Goal: Task Accomplishment & Management: Manage account settings

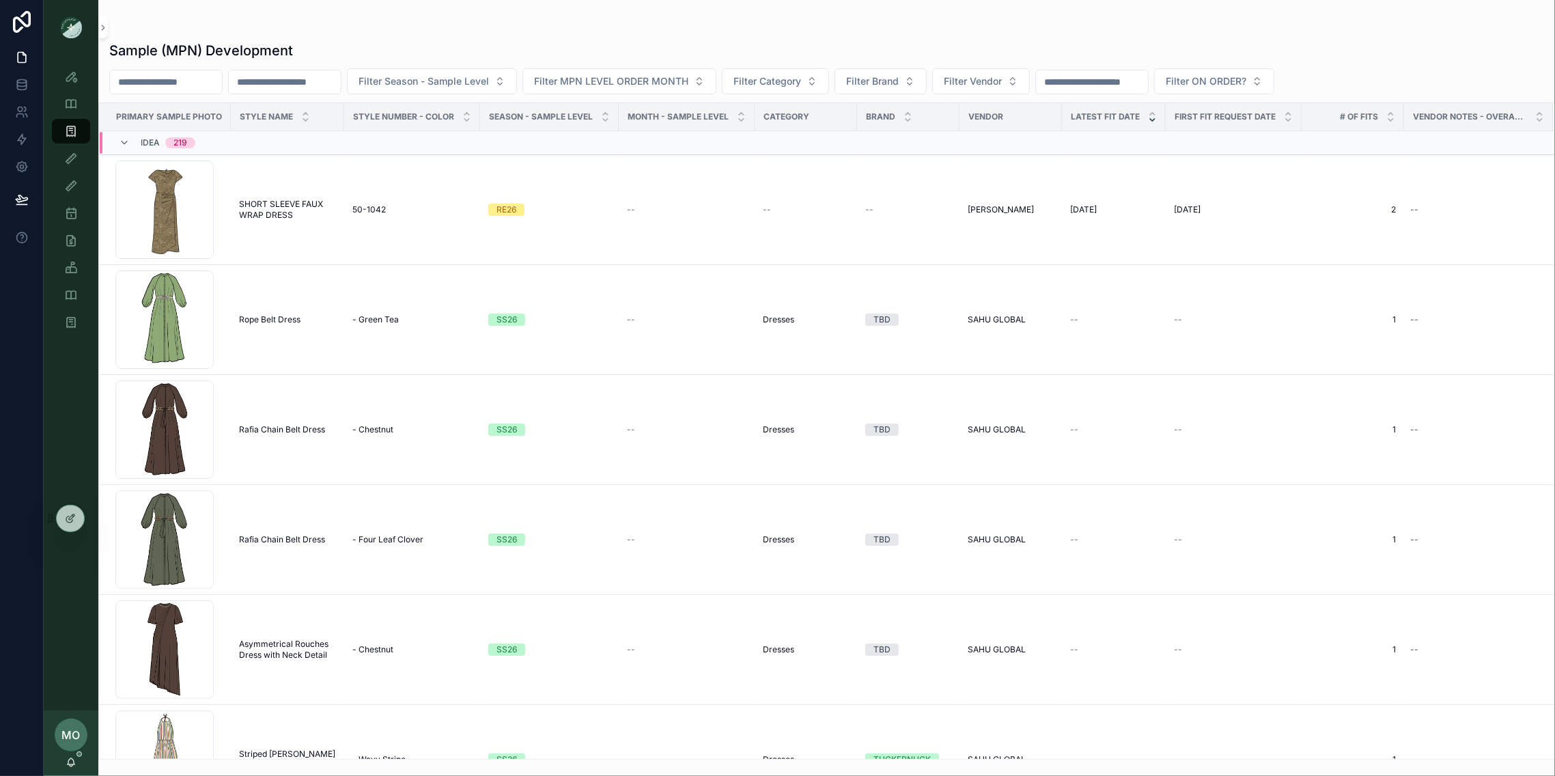
scroll to position [788, 0]
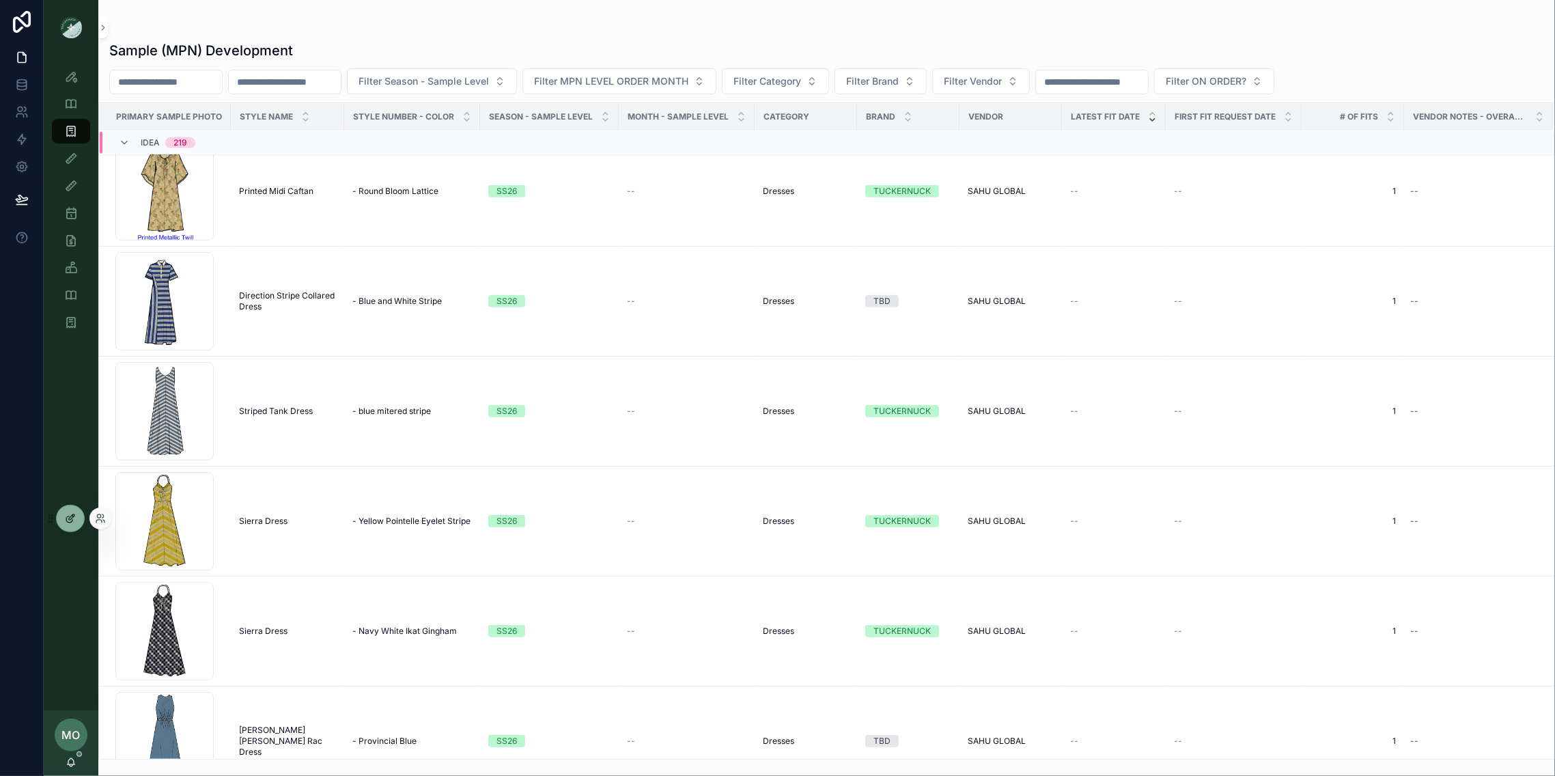
click at [73, 517] on icon at bounding box center [71, 516] width 5 height 5
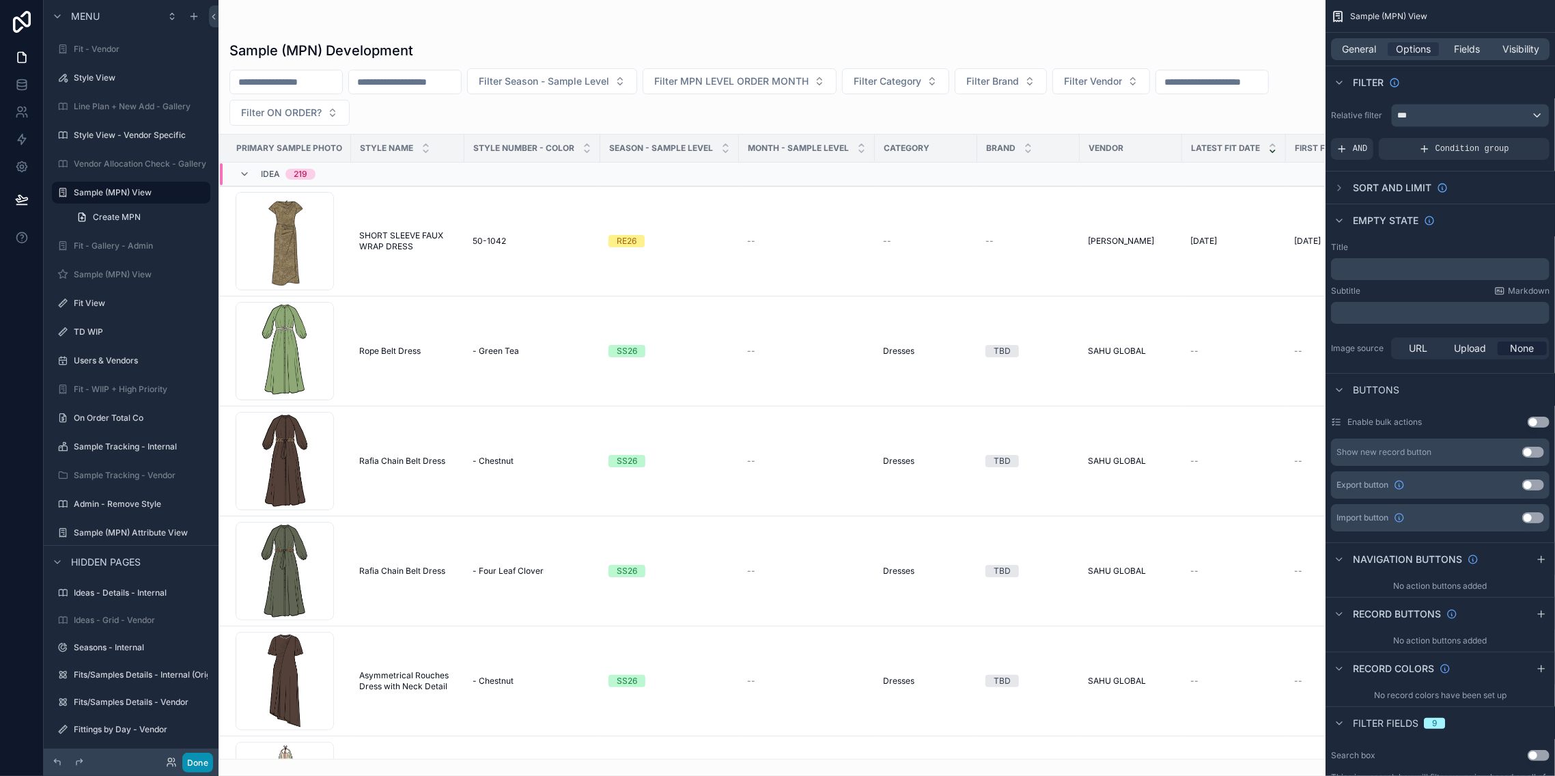
click at [195, 766] on button "Done" at bounding box center [197, 763] width 31 height 20
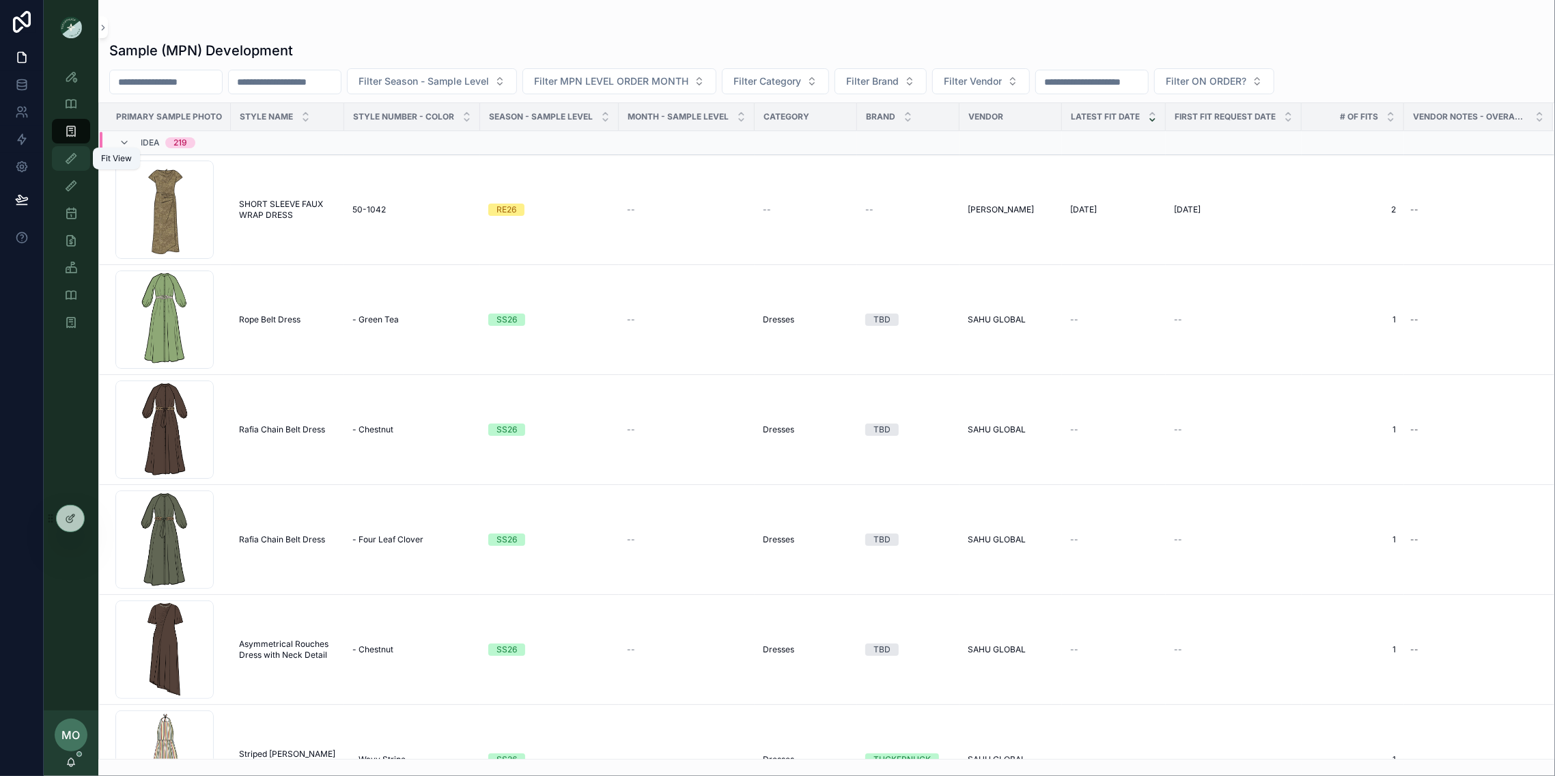
click at [70, 163] on icon "scrollable content" at bounding box center [71, 159] width 14 height 14
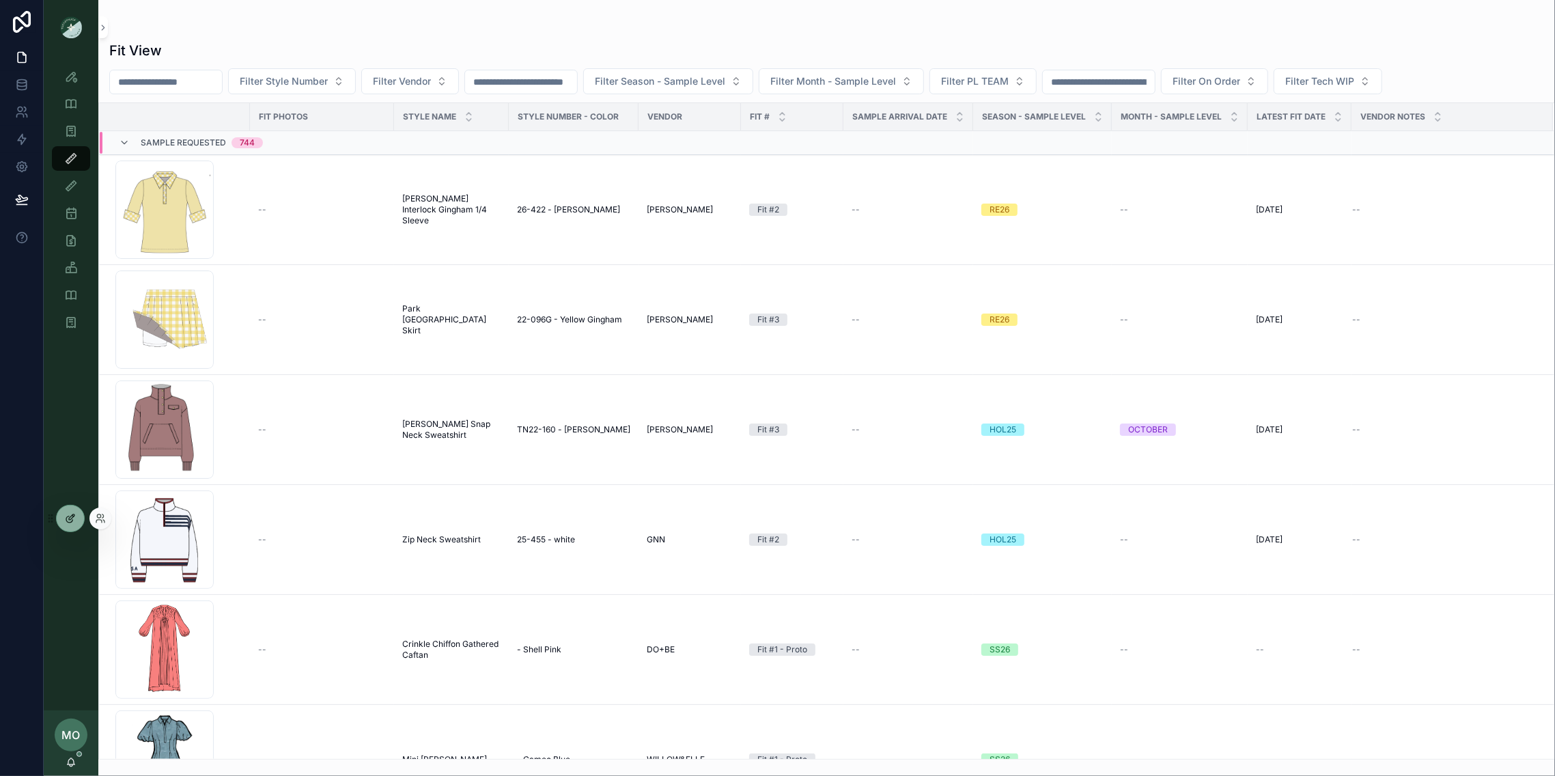
click at [74, 521] on icon at bounding box center [70, 518] width 11 height 11
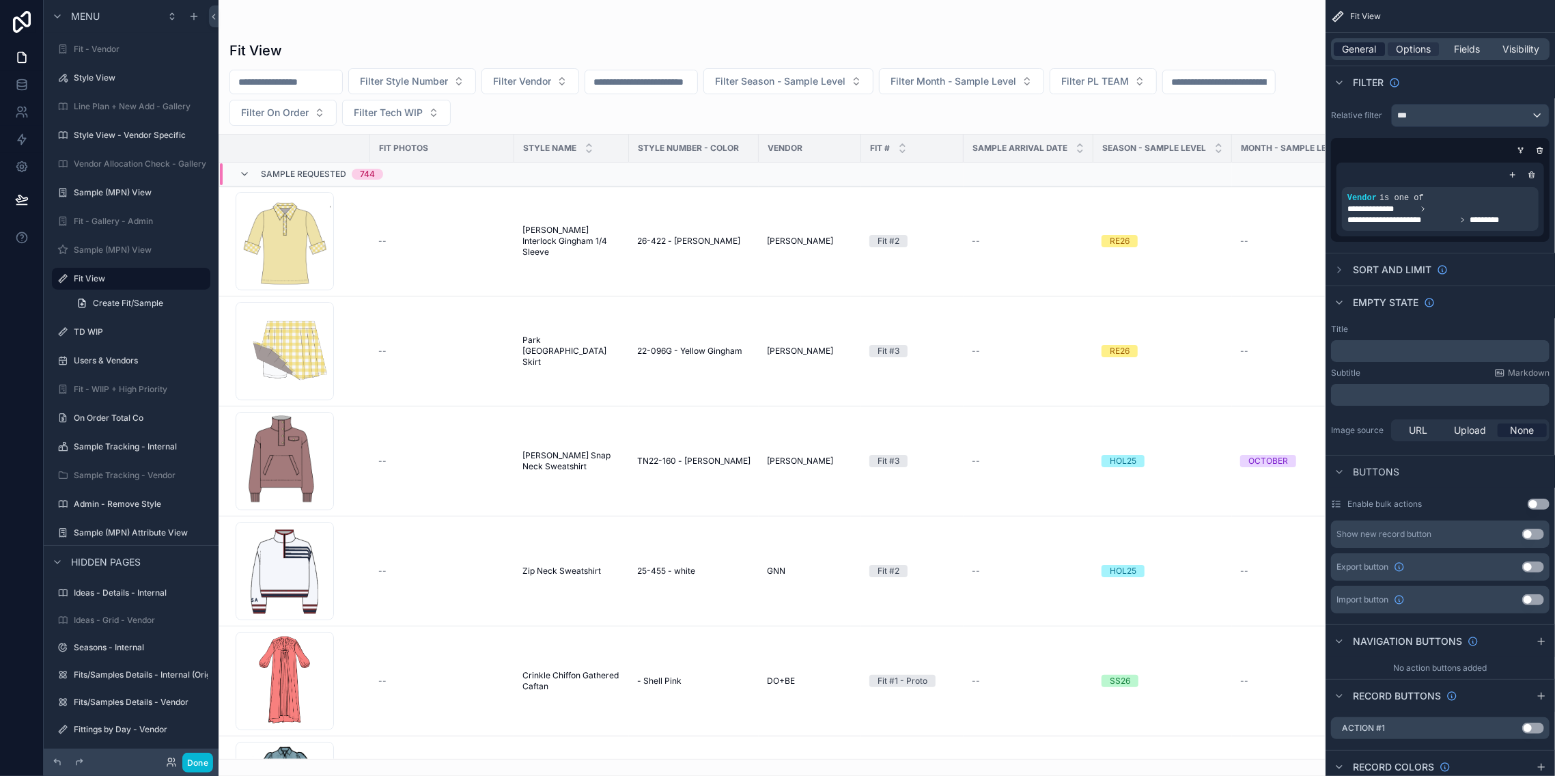
click at [1356, 46] on span "General" at bounding box center [1360, 49] width 34 height 14
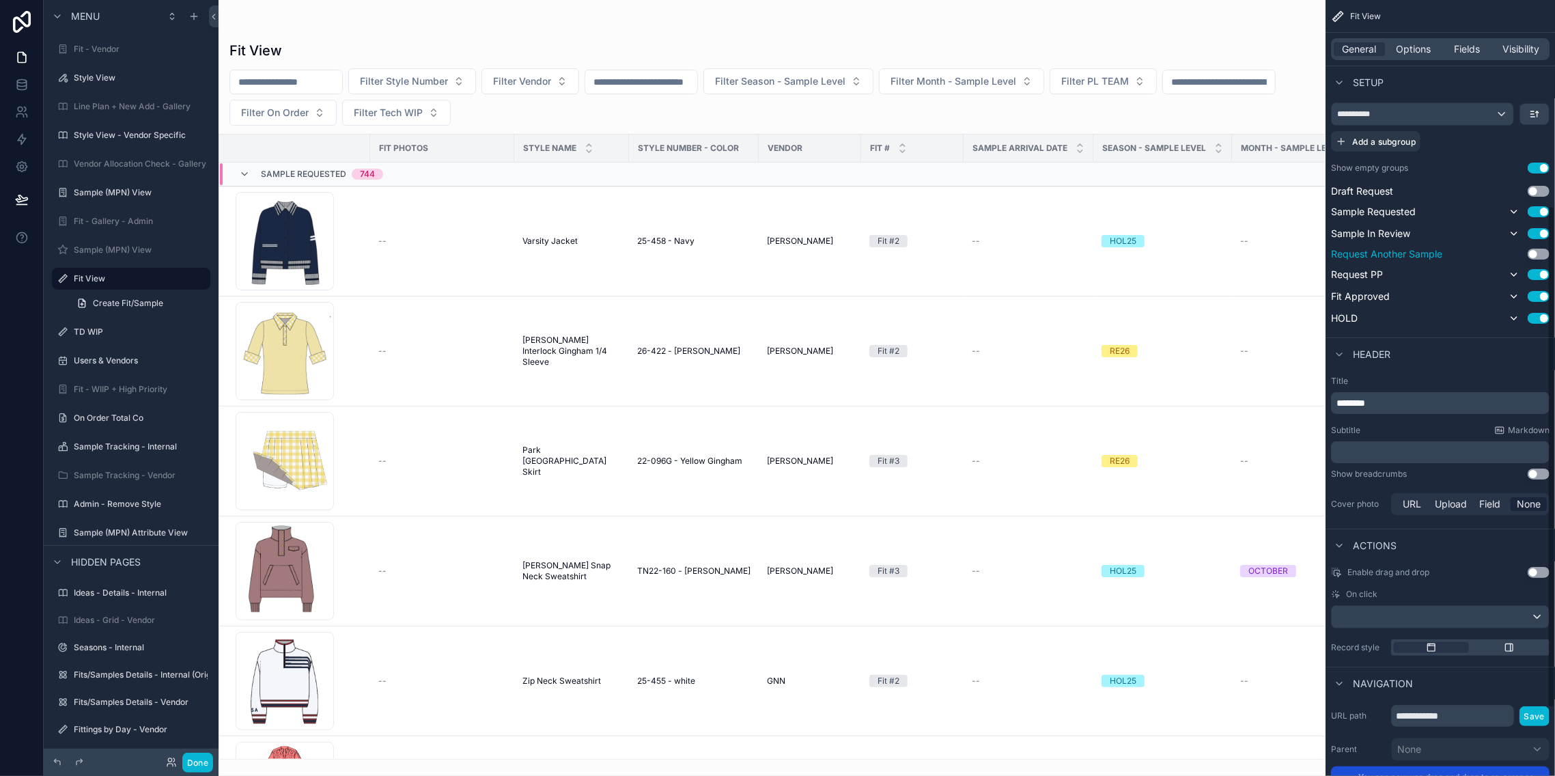
scroll to position [318, 0]
click at [1540, 569] on button "Use setting" at bounding box center [1539, 570] width 22 height 11
click at [199, 765] on button "Done" at bounding box center [197, 763] width 31 height 20
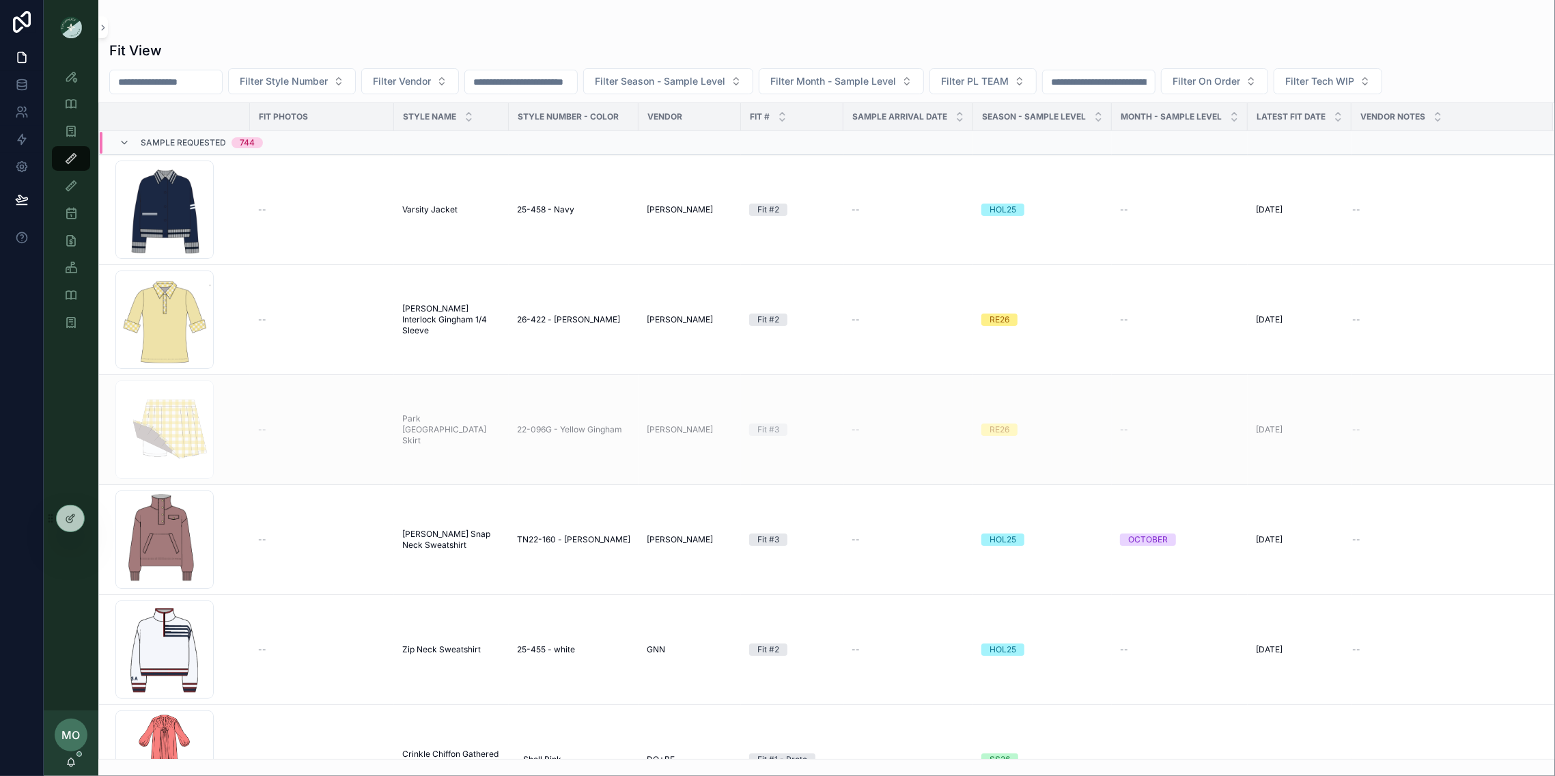
drag, startPoint x: 281, startPoint y: 421, endPoint x: 261, endPoint y: 387, distance: 39.5
click at [68, 525] on div at bounding box center [70, 518] width 27 height 26
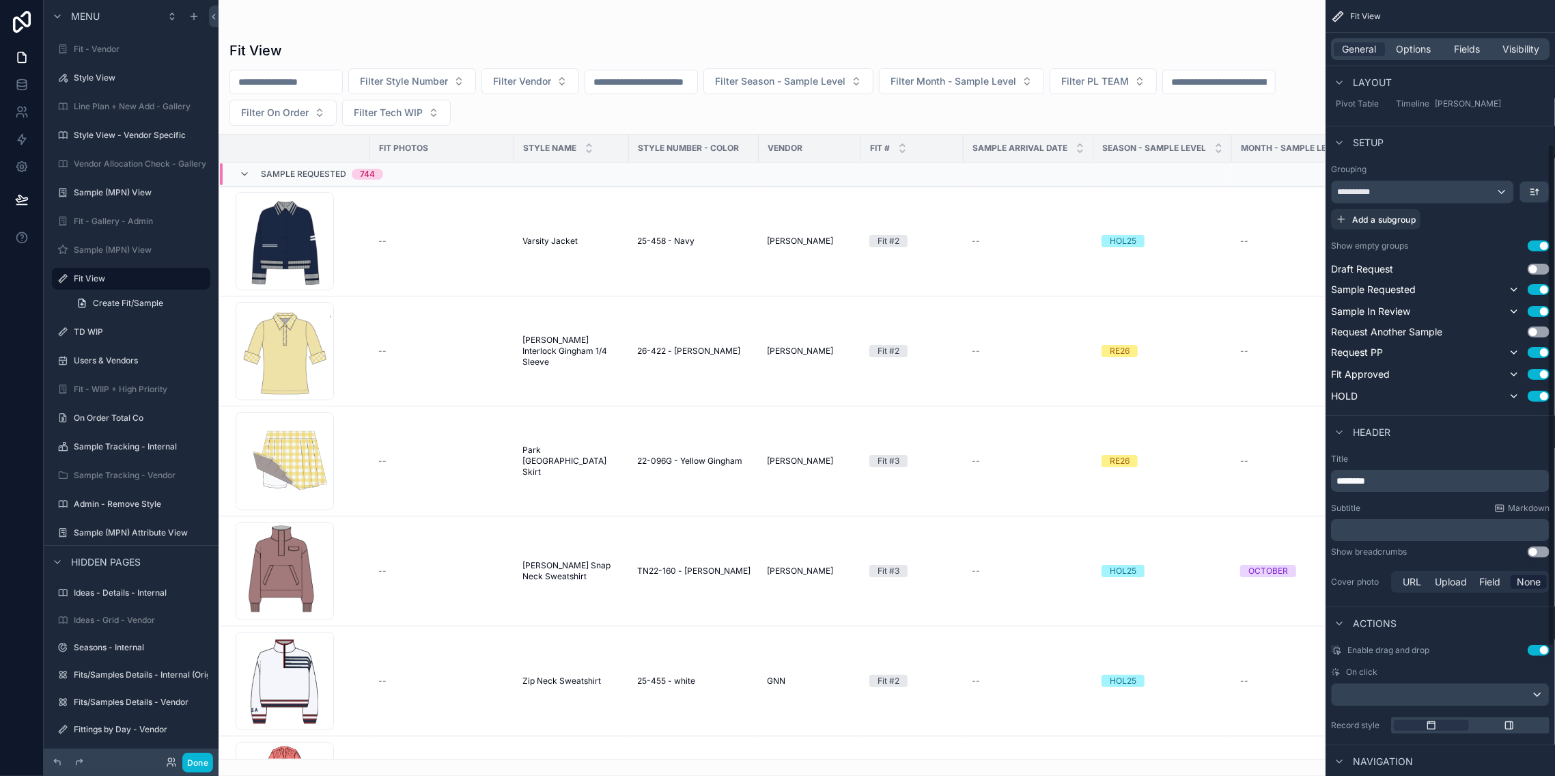
scroll to position [242, 0]
click at [186, 758] on button "Done" at bounding box center [197, 763] width 31 height 20
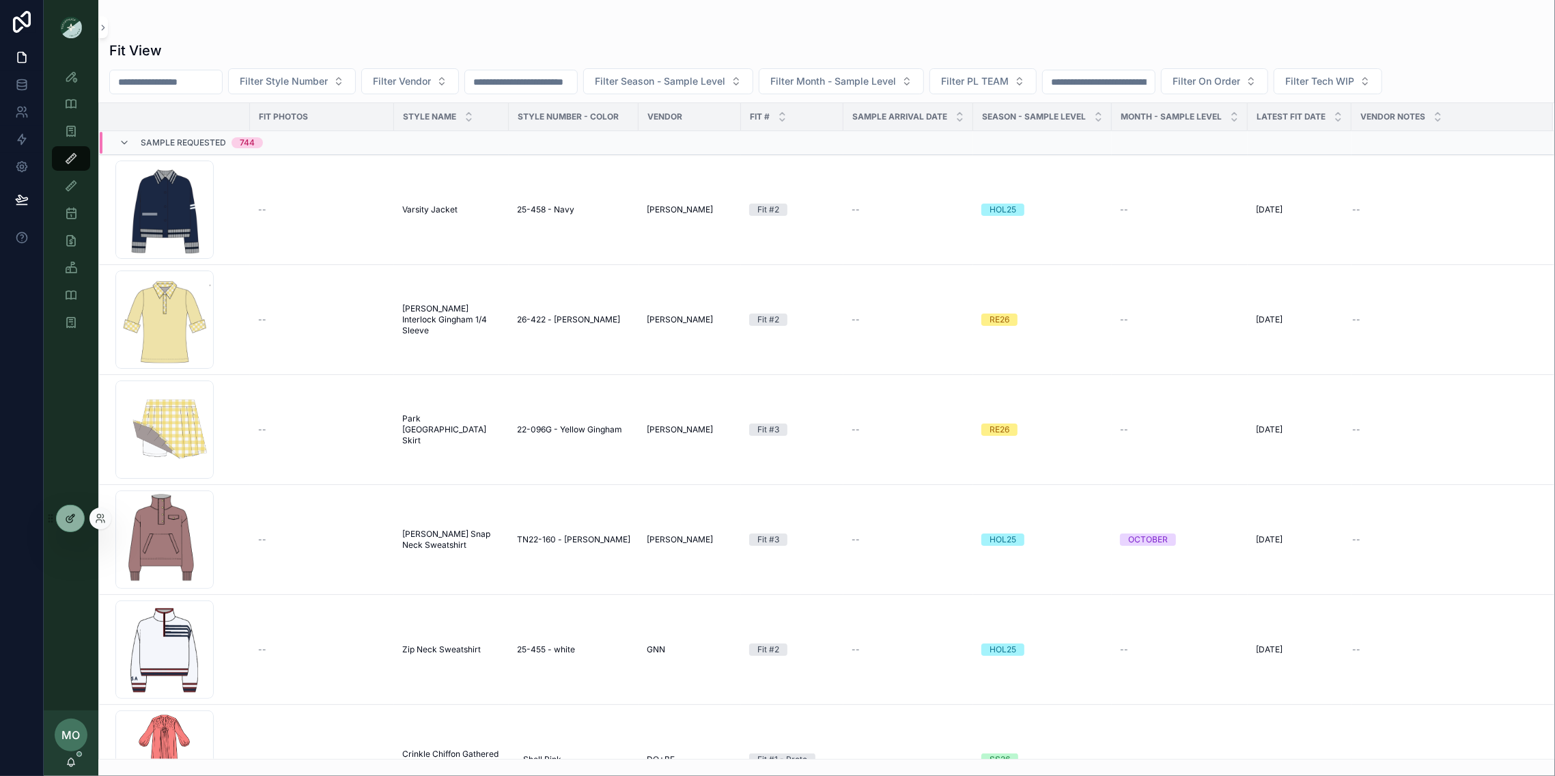
click at [74, 513] on icon at bounding box center [70, 518] width 11 height 11
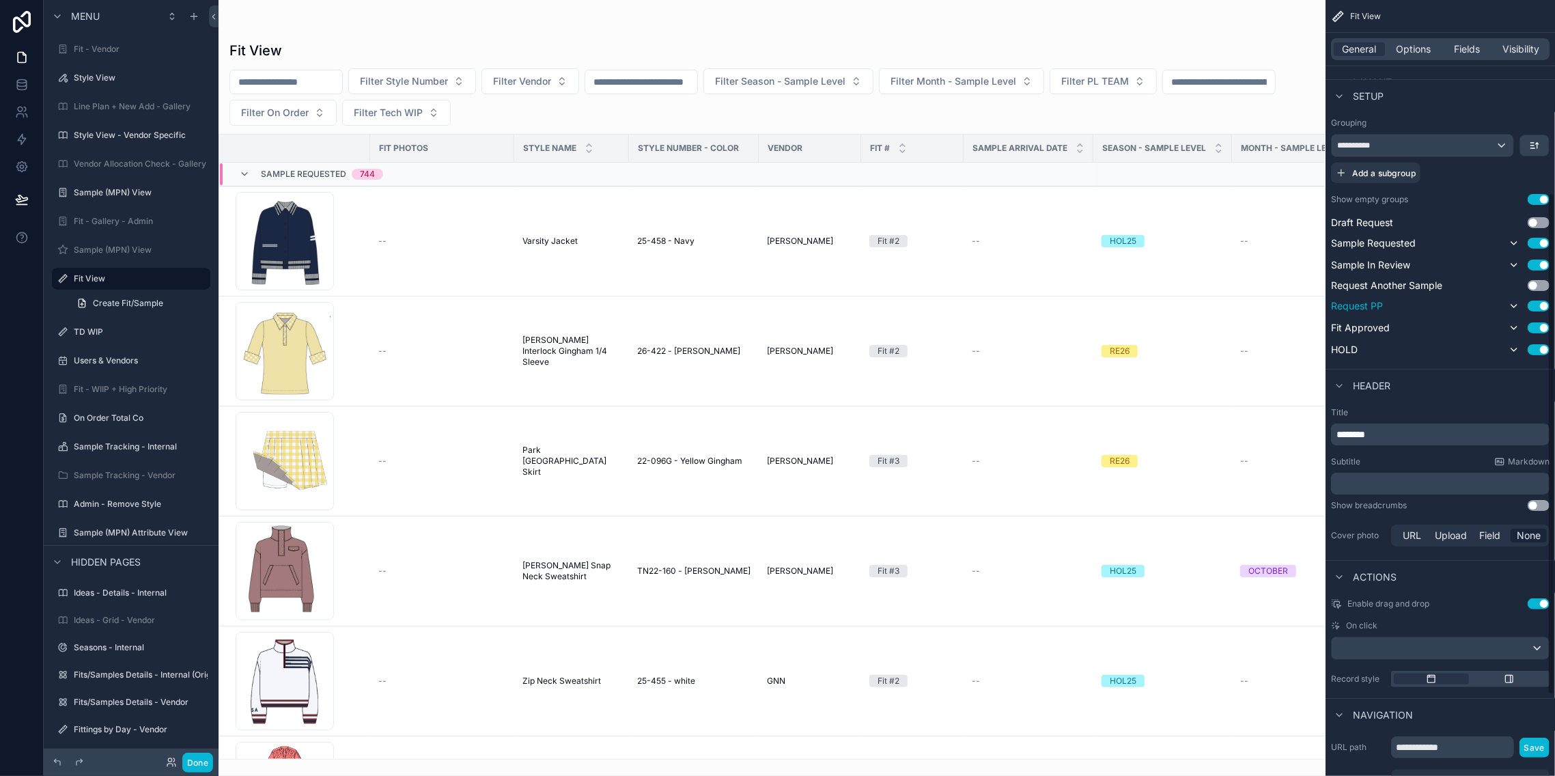
scroll to position [298, 0]
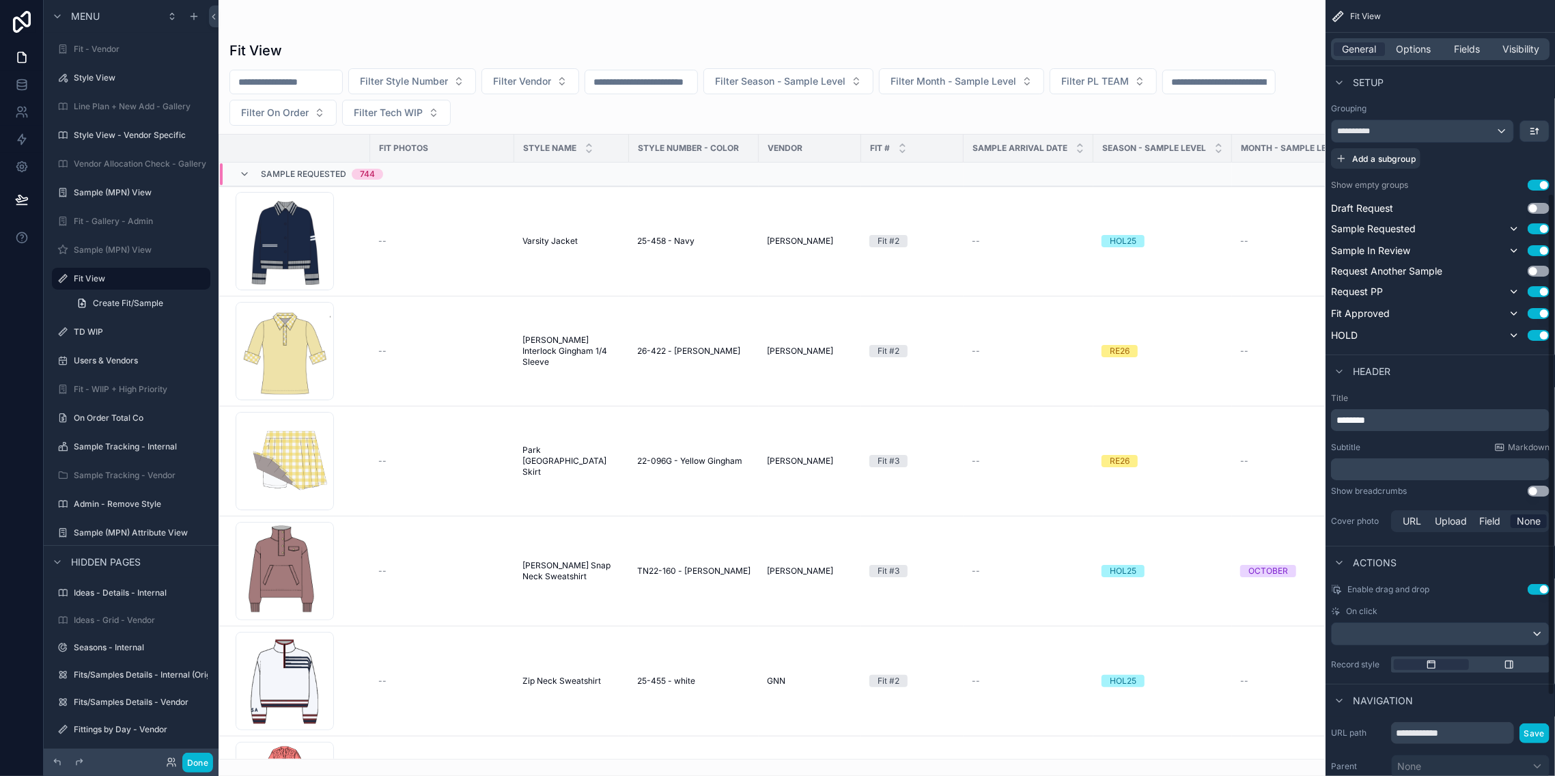
click at [1538, 593] on button "Use setting" at bounding box center [1539, 589] width 22 height 11
click at [191, 757] on button "Done" at bounding box center [197, 763] width 31 height 20
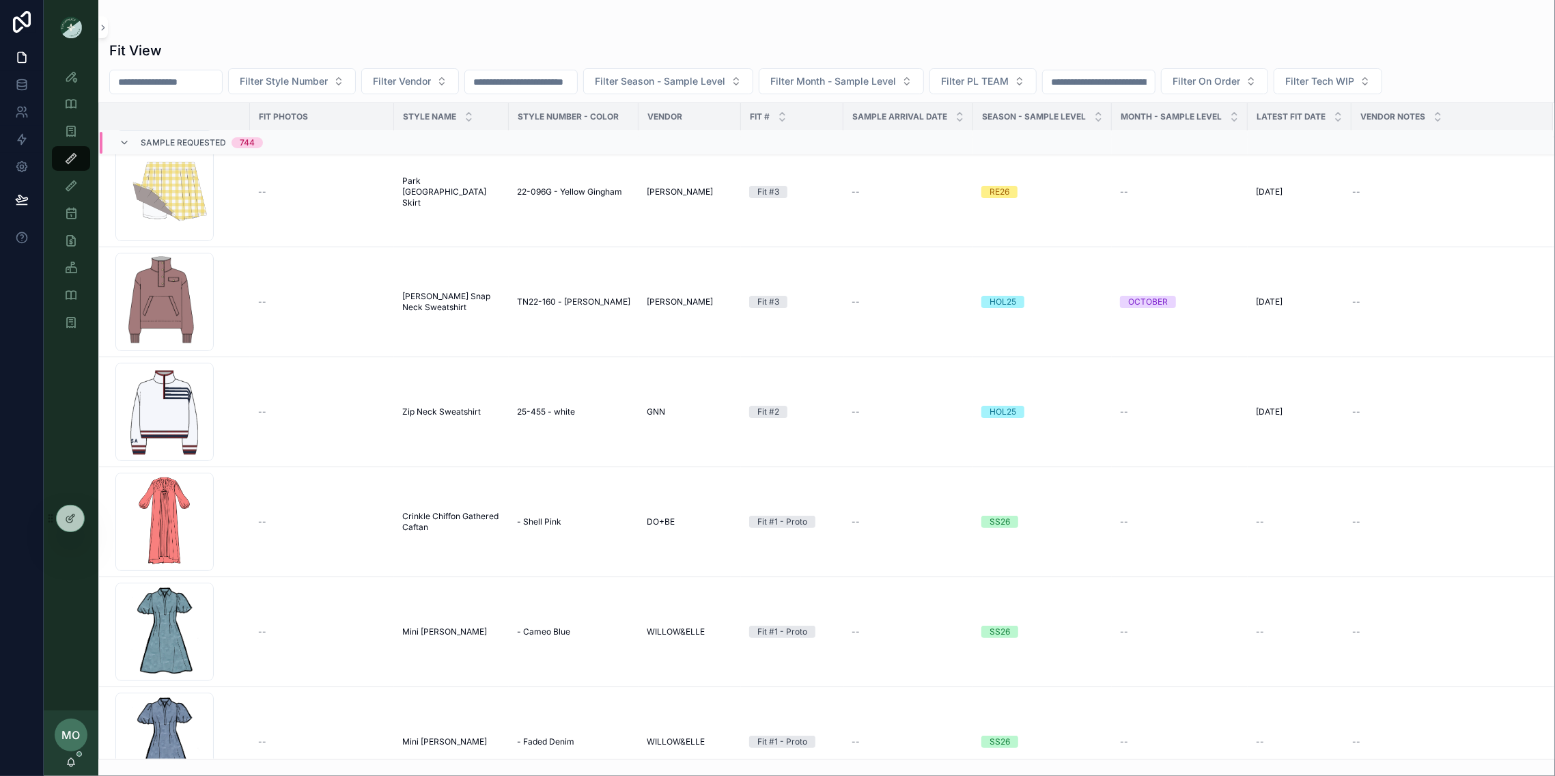
scroll to position [0, 0]
